Goal: Information Seeking & Learning: Find specific fact

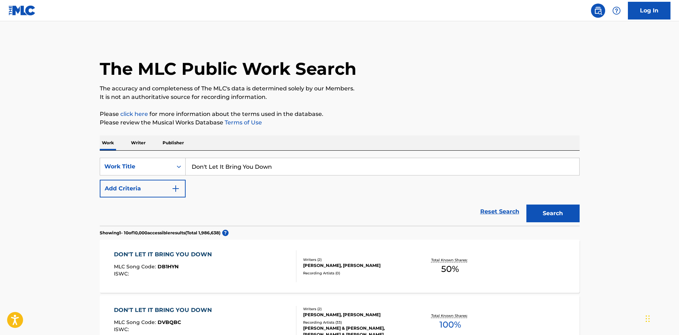
click at [134, 184] on button "Add Criteria" at bounding box center [143, 189] width 86 height 18
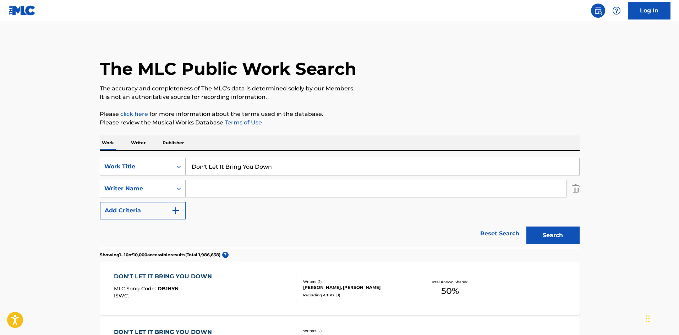
click at [230, 192] on input "Search Form" at bounding box center [376, 188] width 380 height 17
paste input "[PERSON_NAME]"
type input "[PERSON_NAME]"
click at [558, 233] on button "Search" at bounding box center [552, 236] width 53 height 18
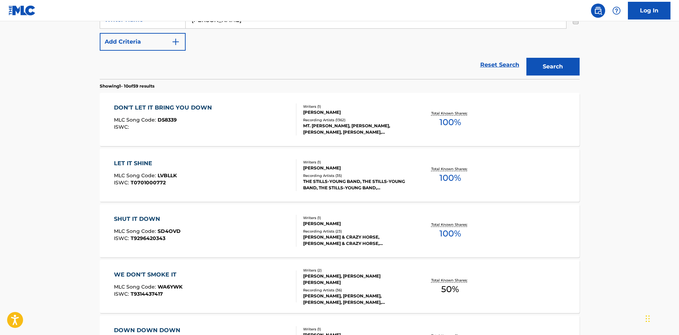
scroll to position [168, 0]
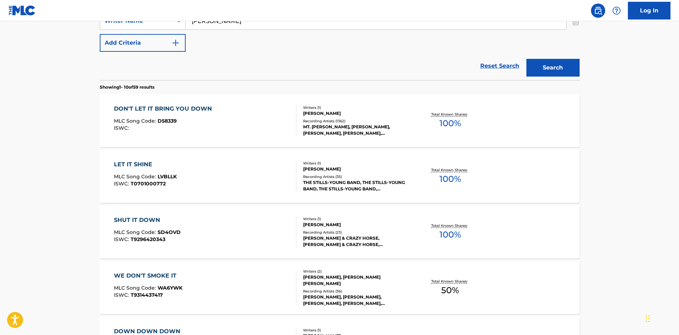
click at [266, 106] on div "DON'T LET IT BRING YOU DOWN MLC Song Code : D58339 ISWC :" at bounding box center [205, 121] width 182 height 32
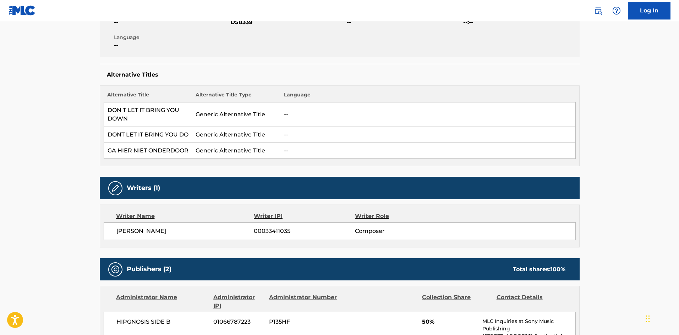
scroll to position [62, 0]
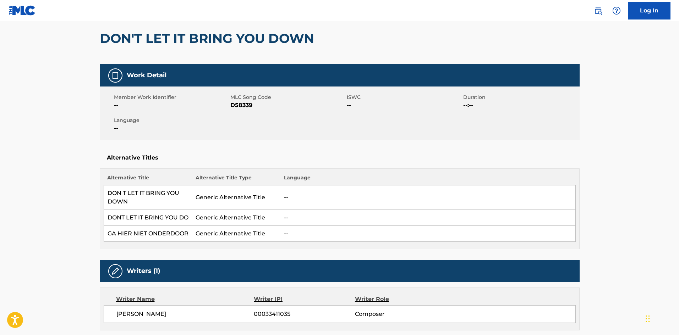
click at [240, 106] on span "D58339" at bounding box center [287, 105] width 115 height 9
copy span "D58339"
